Goal: Use online tool/utility: Use online tool/utility

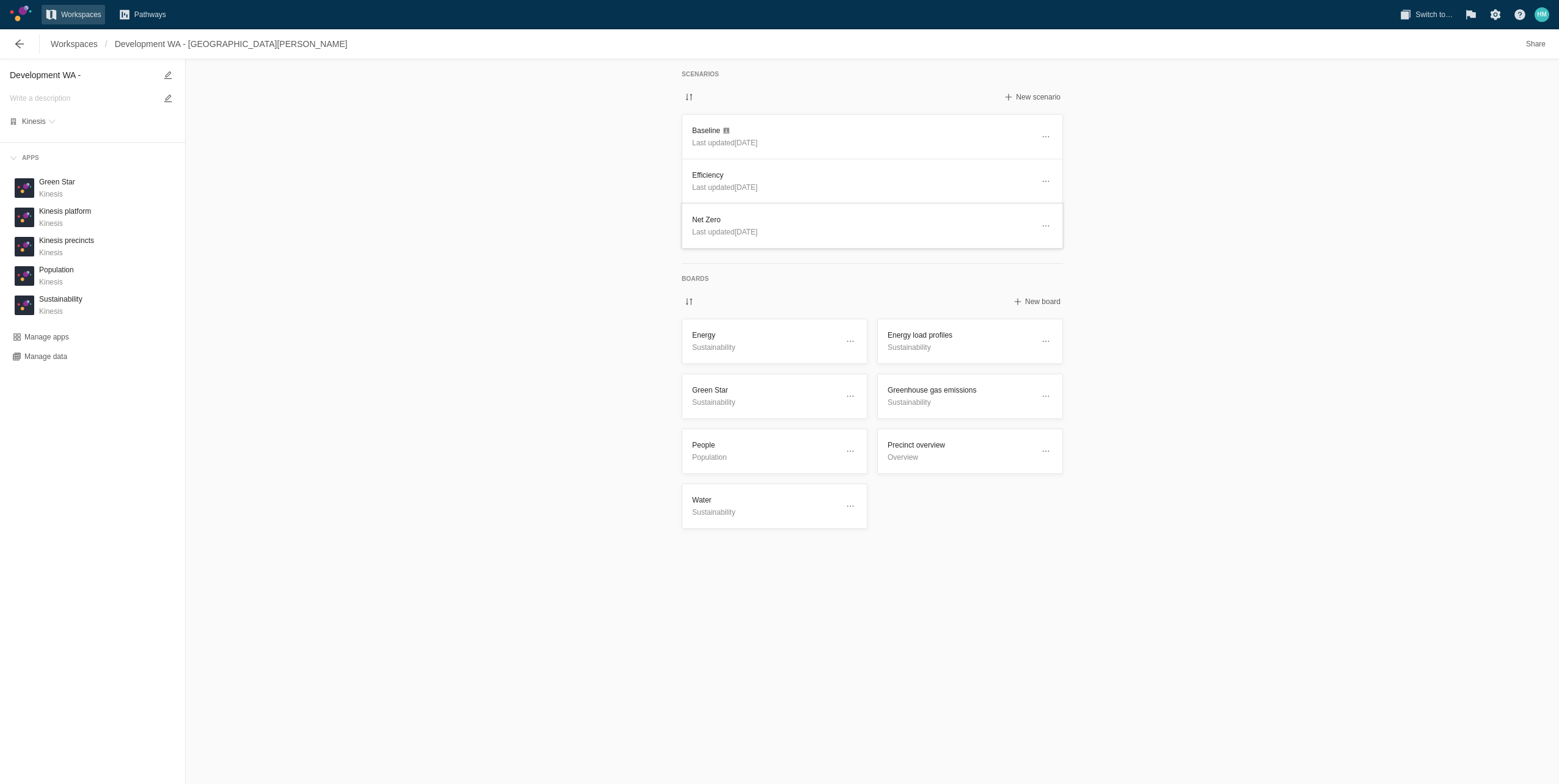
click at [737, 229] on span "Last updated [DATE]" at bounding box center [725, 232] width 66 height 9
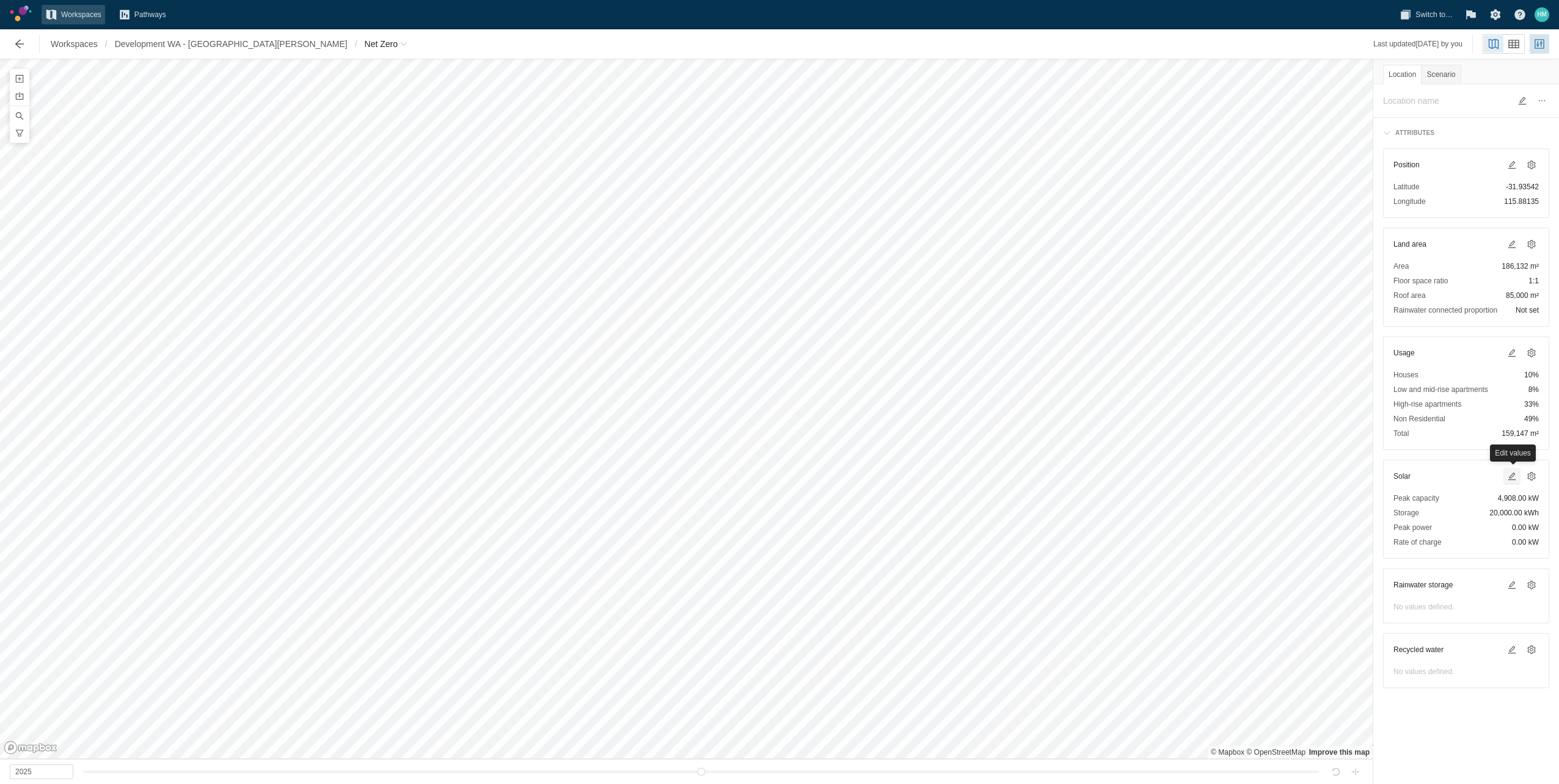
click at [1508, 474] on span at bounding box center [1512, 476] width 10 height 10
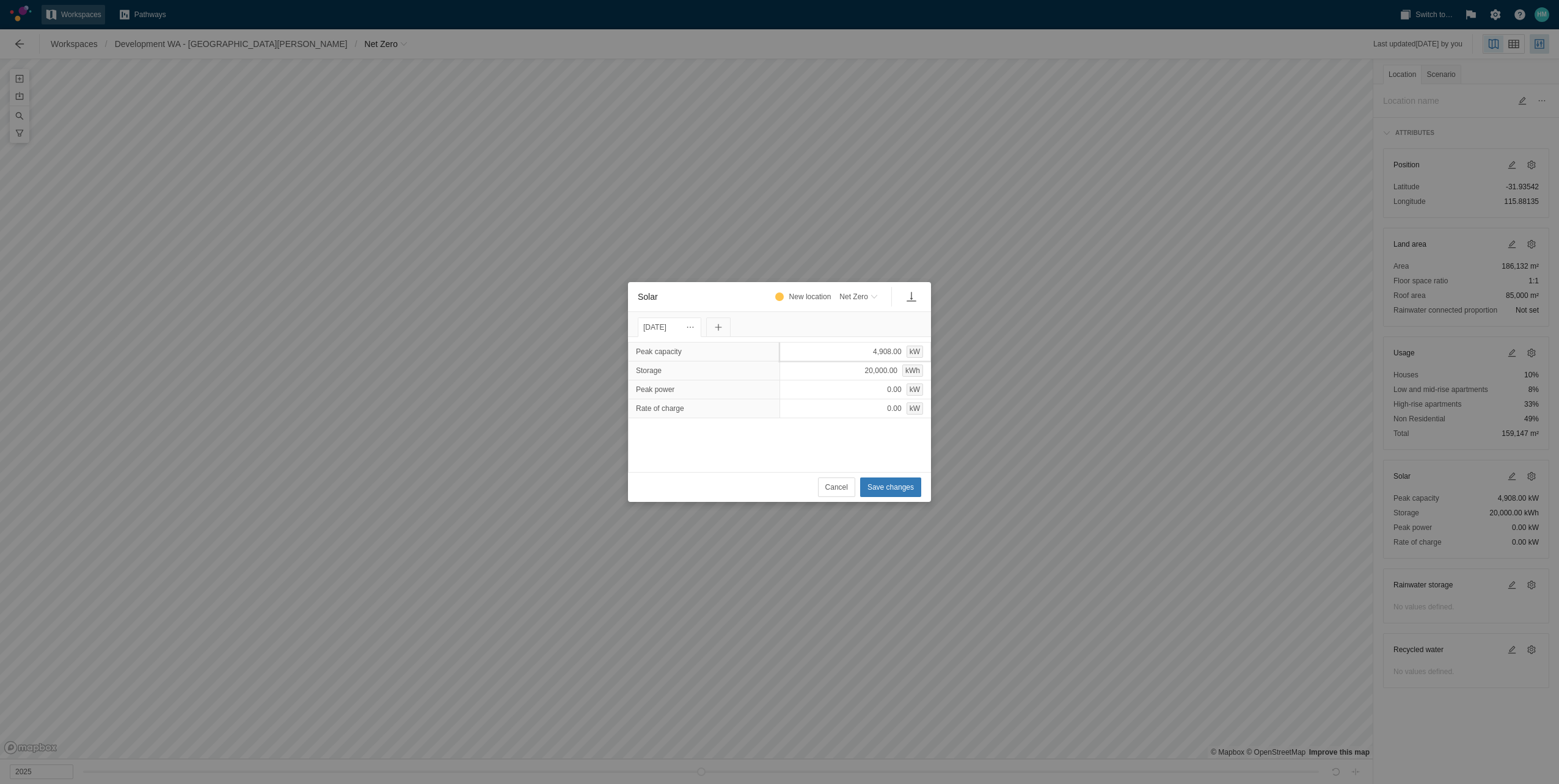
click at [876, 350] on div "4,908.00 kW" at bounding box center [855, 352] width 152 height 20
type input "7008"
click at [891, 461] on div "Peak capacity 7,008.00 kW Storage 20,000.00 kWh Peak power 0.00 kW Rate of char…" at bounding box center [780, 405] width 303 height 135
click at [889, 490] on span "Save changes" at bounding box center [891, 487] width 47 height 12
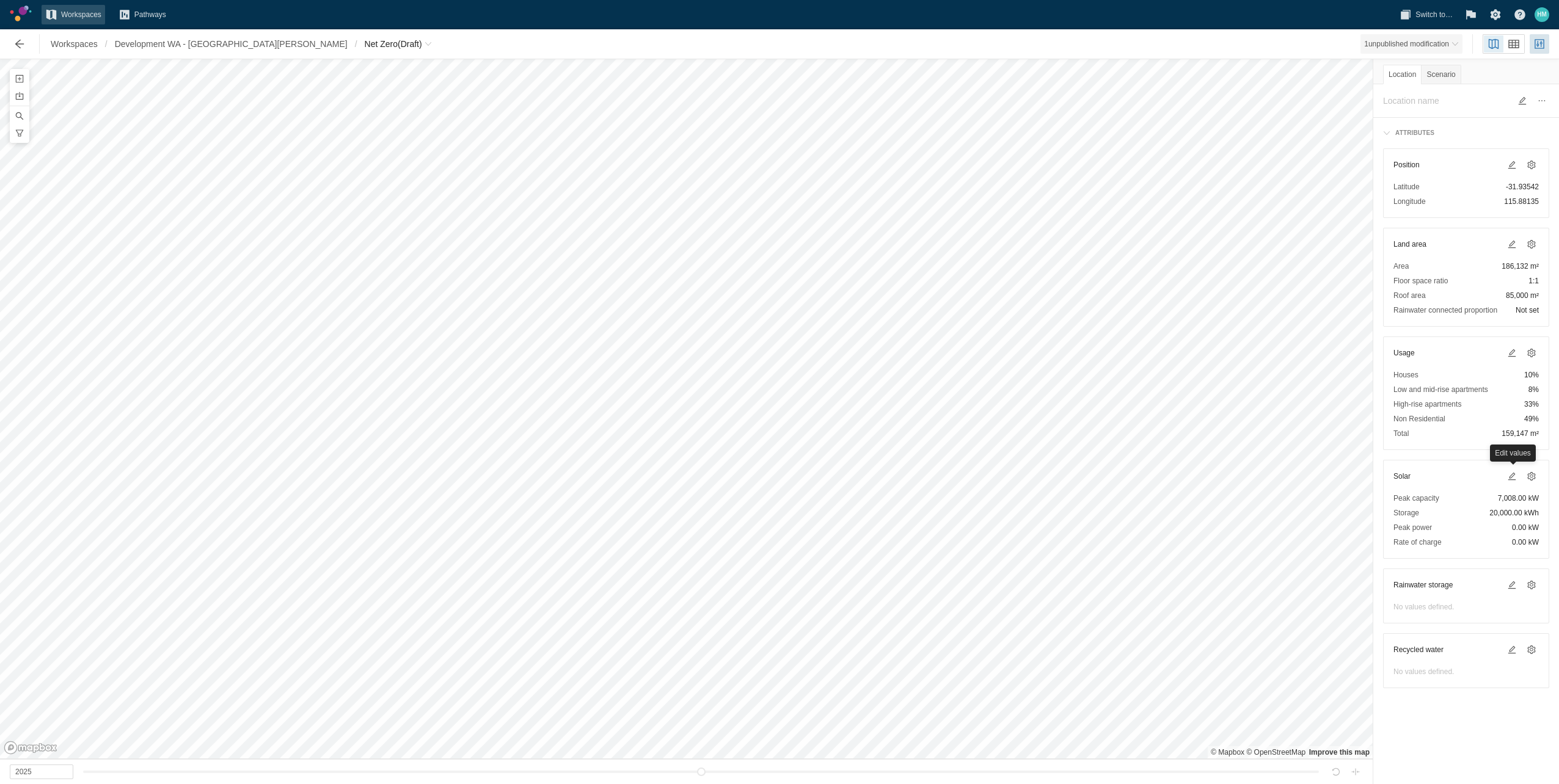
click at [1431, 40] on div "1 unpublished modification" at bounding box center [1407, 44] width 85 height 12
click at [364, 46] on span "Net Zero" at bounding box center [380, 44] width 33 height 12
click at [309, 185] on link "Green Star" at bounding box center [324, 184] width 122 height 17
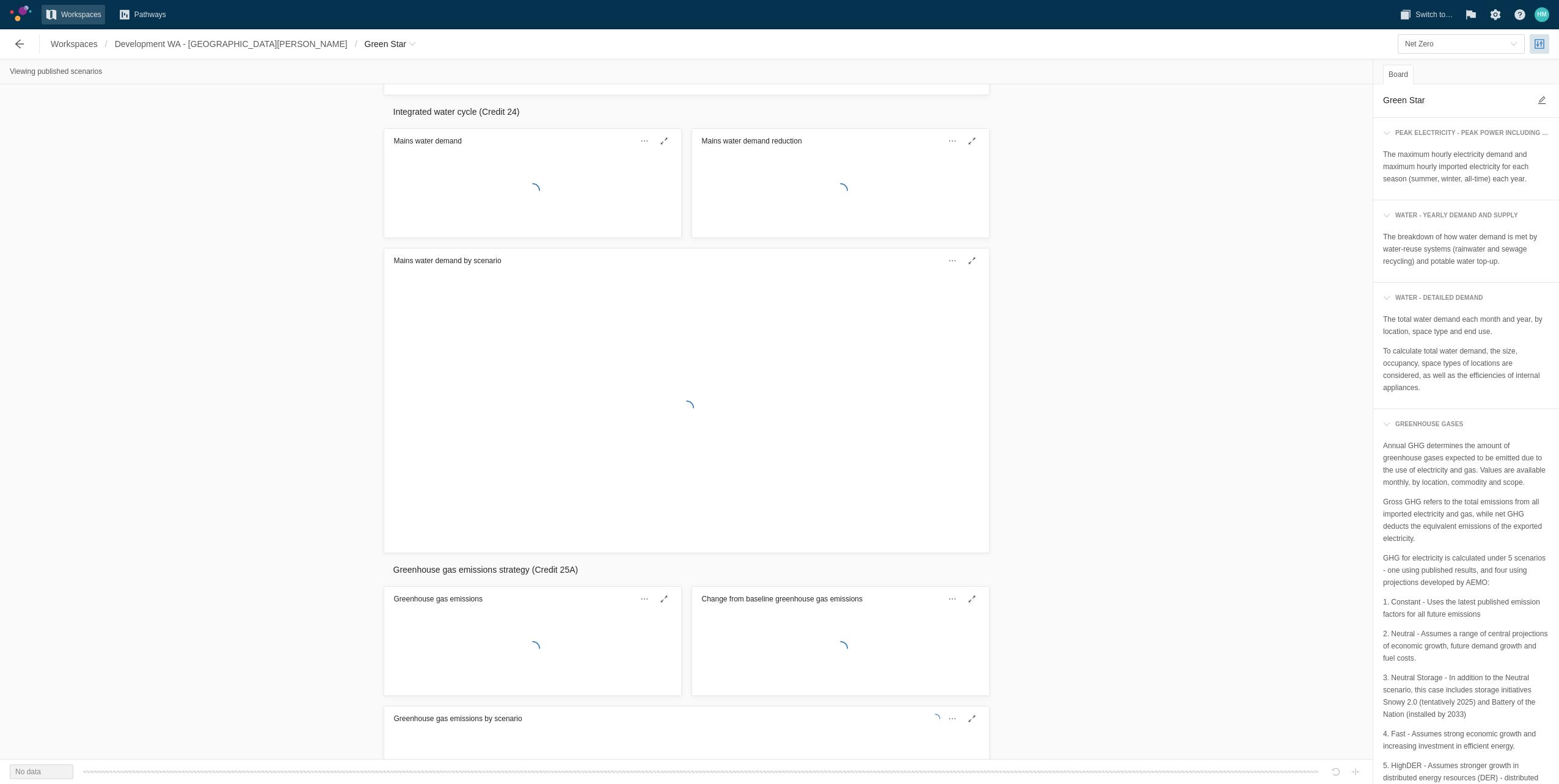
scroll to position [550, 0]
